Goal: Task Accomplishment & Management: Use online tool/utility

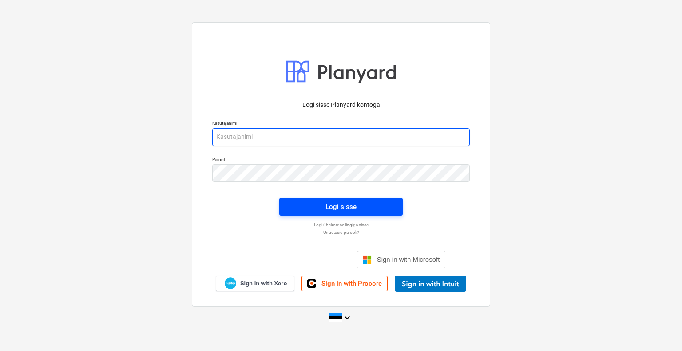
type input "[EMAIL_ADDRESS][DOMAIN_NAME]"
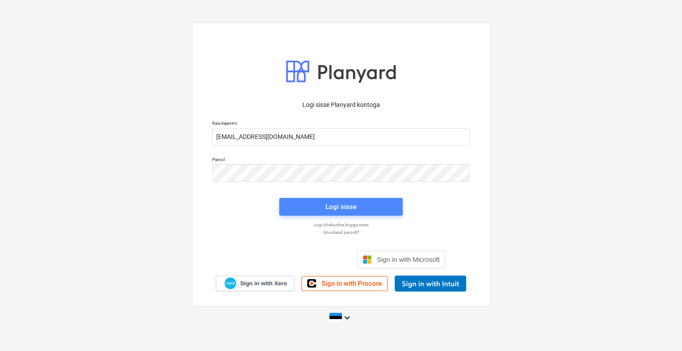
click at [334, 206] on div "Logi sisse" at bounding box center [341, 207] width 31 height 12
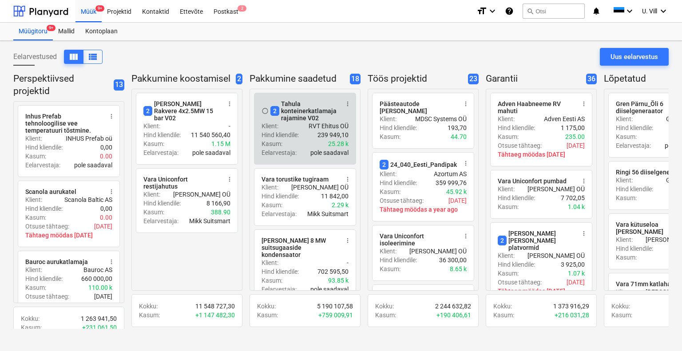
click at [296, 115] on div "2 Tahula konteinerkatlamaja rajamine V02" at bounding box center [305, 110] width 68 height 21
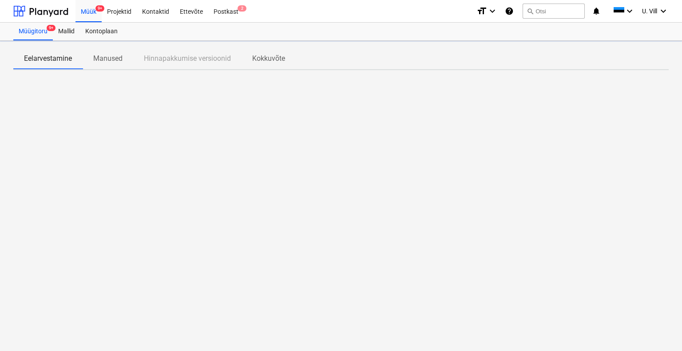
click at [296, 116] on div at bounding box center [341, 143] width 656 height 133
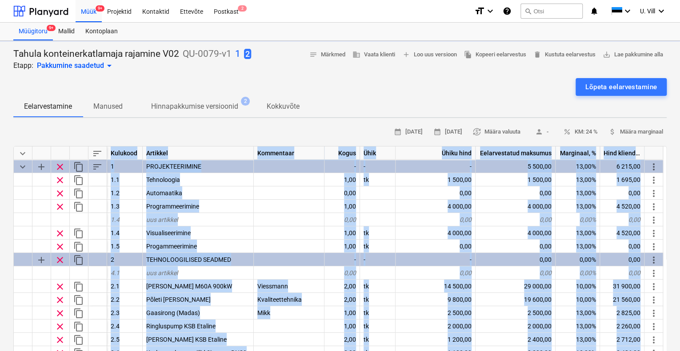
type textarea "x"
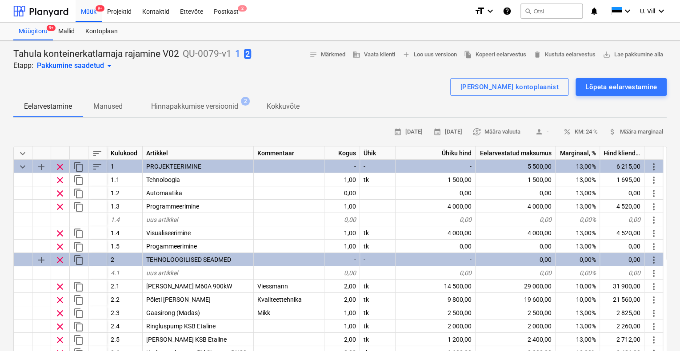
click at [337, 76] on div at bounding box center [339, 74] width 653 height 7
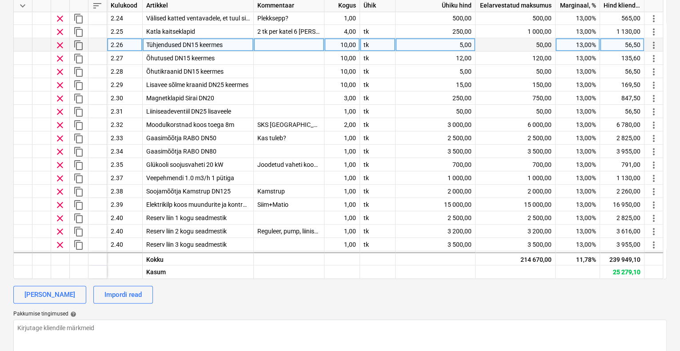
scroll to position [429, 0]
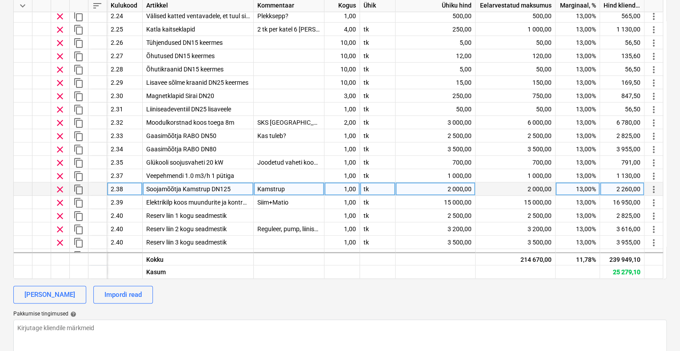
click at [455, 188] on div "2 000,00" at bounding box center [435, 189] width 80 height 13
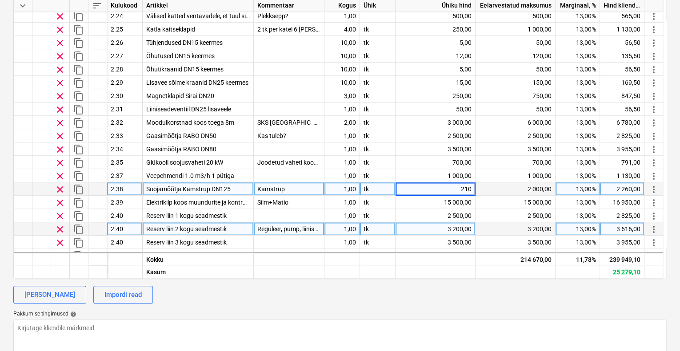
type input "2100"
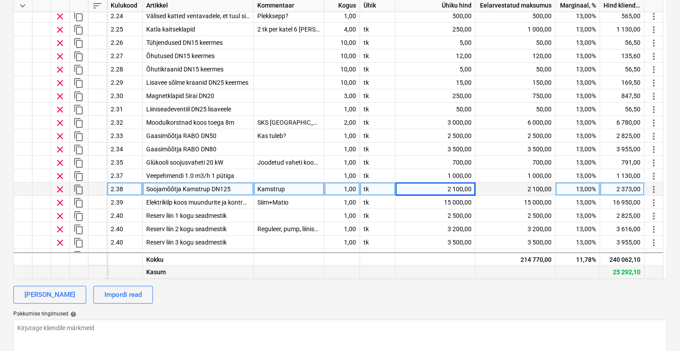
type textarea "x"
click at [453, 274] on div at bounding box center [435, 271] width 80 height 13
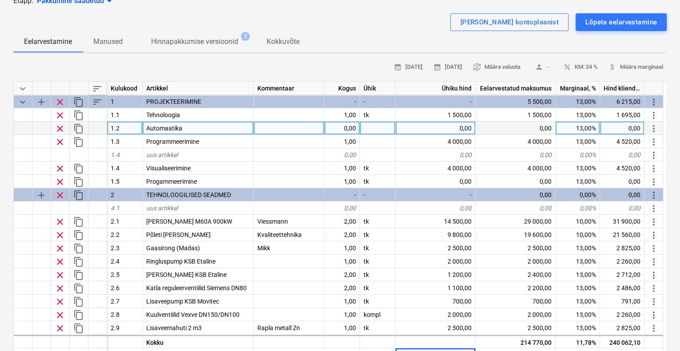
scroll to position [64, 0]
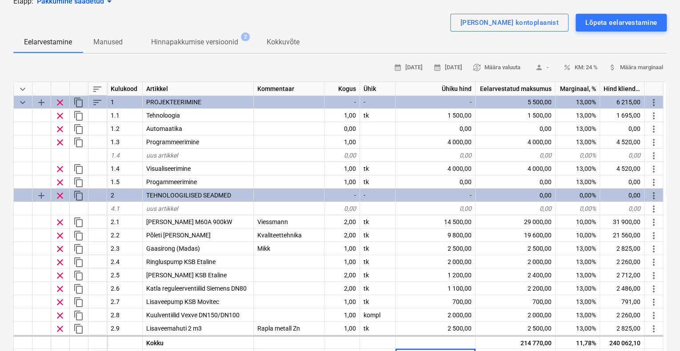
click at [405, 24] on div "[PERSON_NAME] kontoplaanist Lõpeta eelarvestamine" at bounding box center [339, 23] width 653 height 18
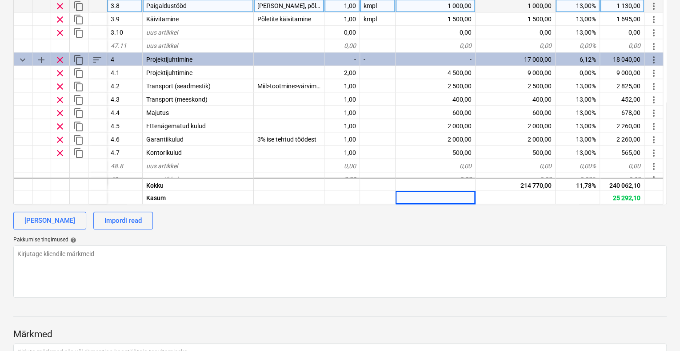
scroll to position [717, 0]
